Goal: Task Accomplishment & Management: Manage account settings

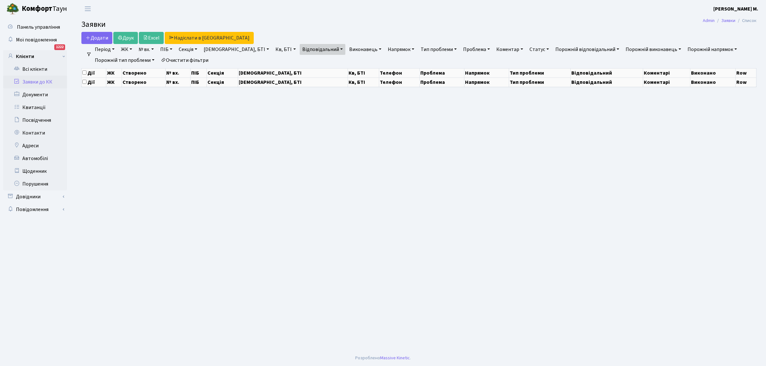
select select "25"
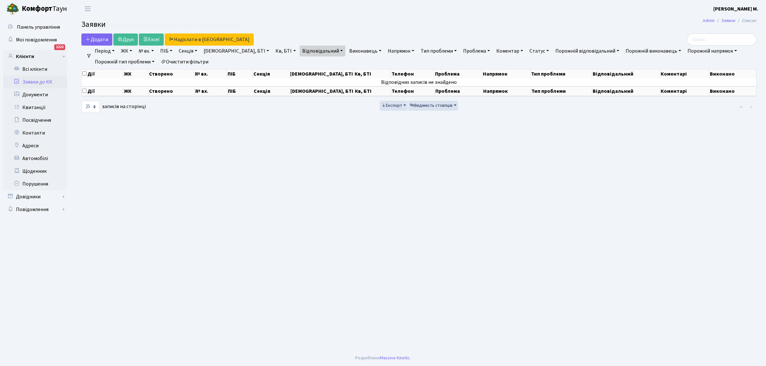
click at [24, 81] on link "Заявки до КК" at bounding box center [35, 82] width 64 height 13
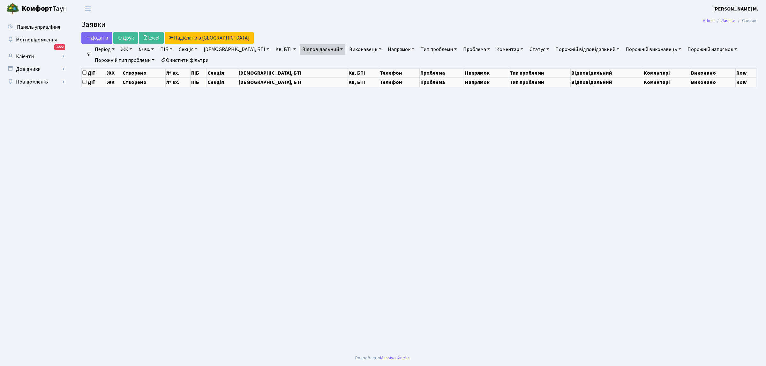
select select "25"
